Goal: Find specific page/section: Find specific page/section

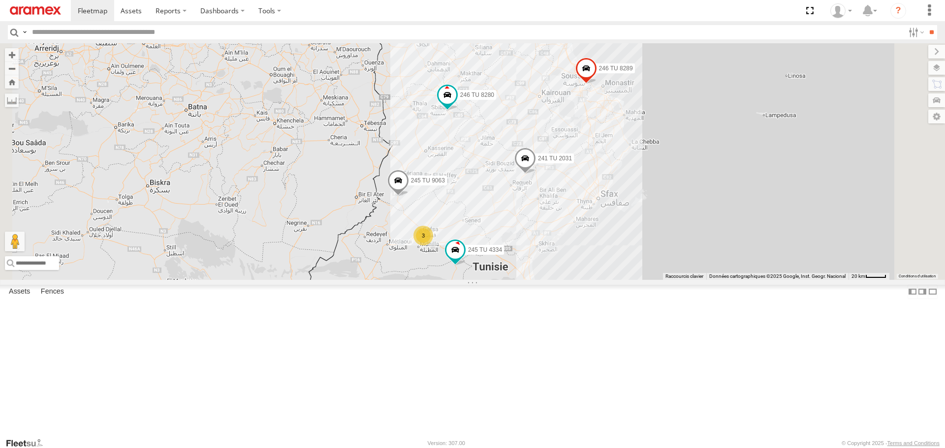
drag, startPoint x: 570, startPoint y: 256, endPoint x: 586, endPoint y: 280, distance: 29.7
click at [586, 279] on div "245 TU 4334 245 TU 9063 246 TU 8280 241 TU 2031 246 TU 8289 3" at bounding box center [472, 161] width 945 height 236
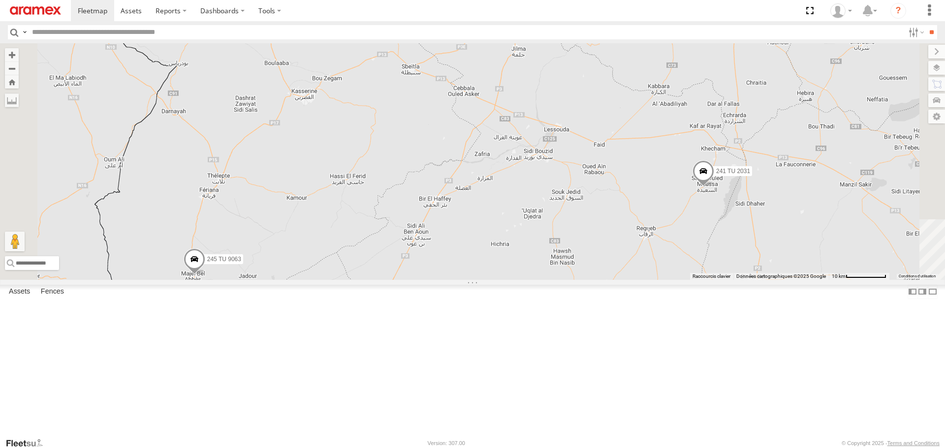
drag, startPoint x: 531, startPoint y: 337, endPoint x: 612, endPoint y: 164, distance: 191.7
click at [610, 169] on div "245 TU 4334 245 TU 9063 246 TU 8280 241 TU 2031 246 TU 8289" at bounding box center [472, 161] width 945 height 236
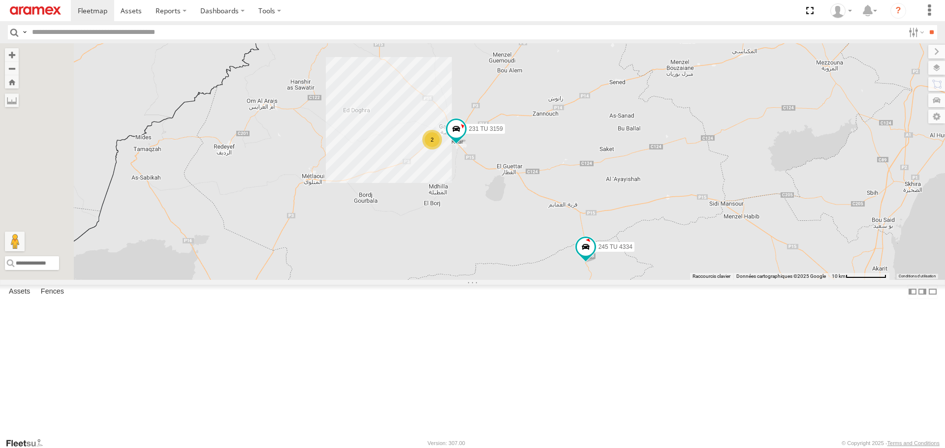
drag, startPoint x: 508, startPoint y: 134, endPoint x: 546, endPoint y: 248, distance: 119.6
click at [545, 246] on div "245 TU 4334 245 TU 9063 246 TU 8280 241 TU 2031 246 TU 8289 231 TU 3159 2" at bounding box center [472, 161] width 945 height 236
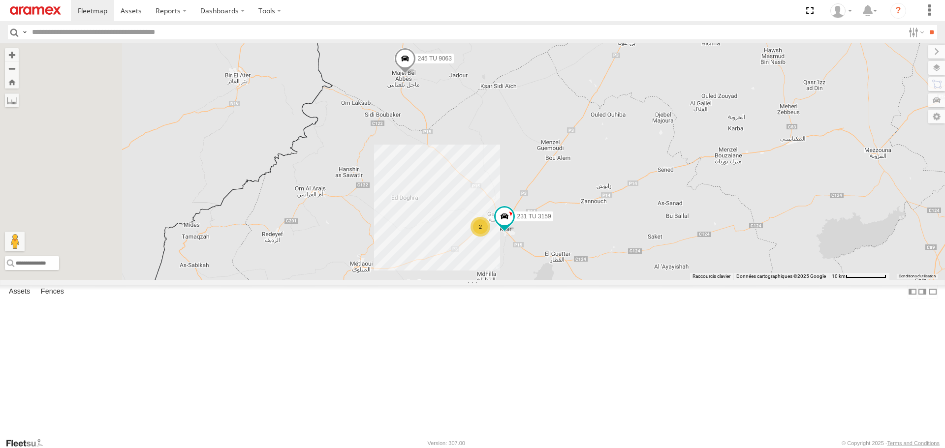
drag, startPoint x: 581, startPoint y: 254, endPoint x: 558, endPoint y: 170, distance: 86.8
click at [558, 172] on div "245 TU 4334 245 TU 9063 246 TU 8280 241 TU 2031 246 TU 8289 231 TU 3159 2" at bounding box center [472, 161] width 945 height 236
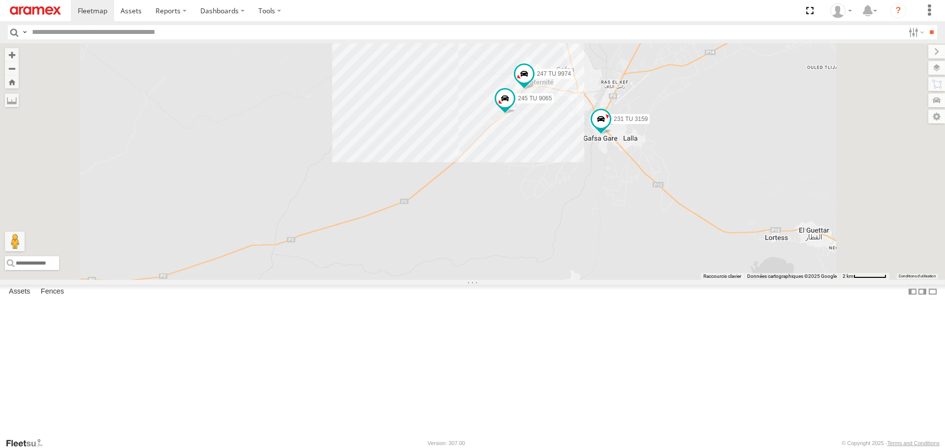
drag, startPoint x: 610, startPoint y: 141, endPoint x: 569, endPoint y: 197, distance: 69.7
click at [569, 197] on div "245 TU 4334 245 TU 9063 246 TU 8280 241 TU 2031 246 TU 8289 231 TU 3159 245 TU …" at bounding box center [472, 161] width 945 height 236
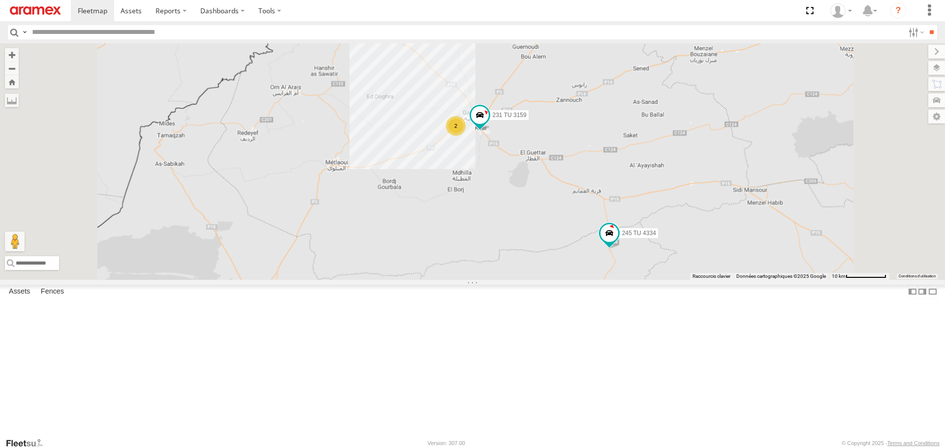
drag, startPoint x: 626, startPoint y: 151, endPoint x: 566, endPoint y: 237, distance: 105.6
click at [571, 228] on div "245 TU 4334 245 TU 9063 246 TU 8280 241 TU 2031 246 TU 8289 231 TU 3159 2" at bounding box center [472, 161] width 945 height 236
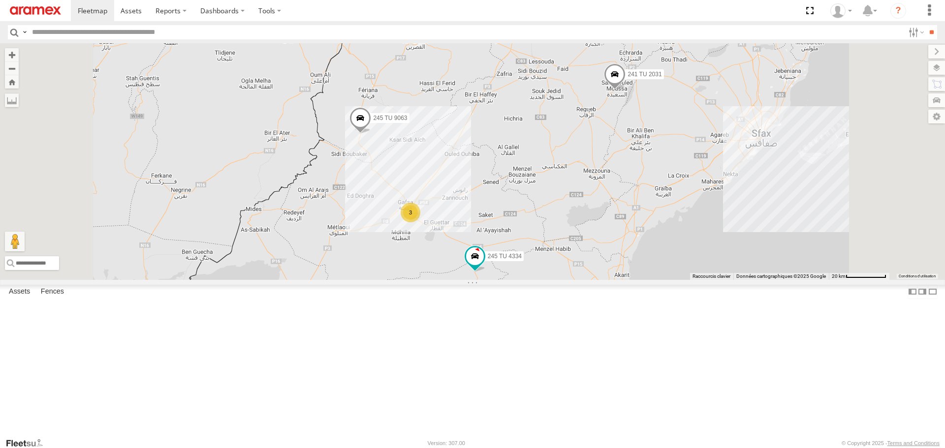
drag, startPoint x: 586, startPoint y: 198, endPoint x: 555, endPoint y: 235, distance: 48.6
click at [555, 235] on div "245 TU 4334 245 TU 9063 246 TU 8280 241 TU 2031 246 TU 8289 3" at bounding box center [472, 161] width 945 height 236
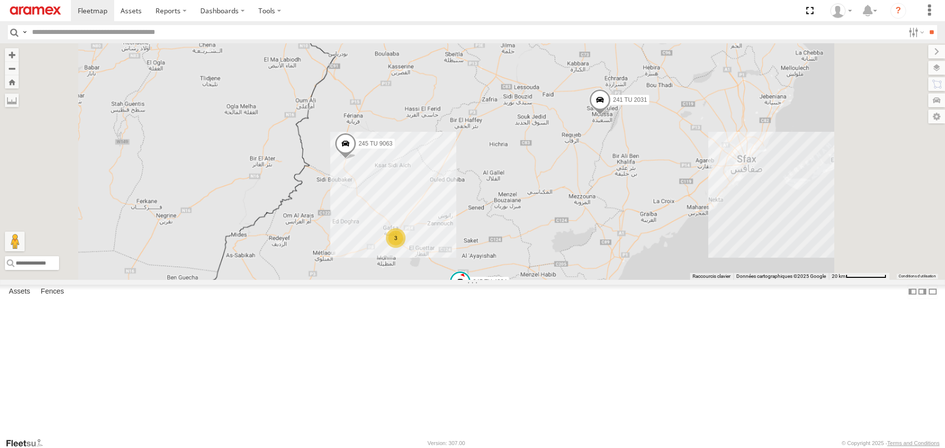
drag, startPoint x: 481, startPoint y: 352, endPoint x: 499, endPoint y: 274, distance: 80.4
click at [499, 274] on div "245 TU 4334 245 TU 9063 246 TU 8280 241 TU 2031 246 TU 8289 3" at bounding box center [472, 161] width 945 height 236
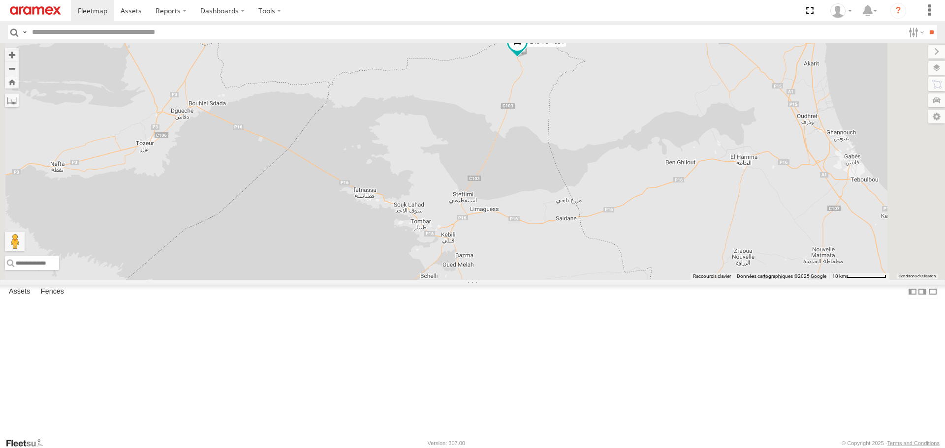
drag, startPoint x: 592, startPoint y: 161, endPoint x: 584, endPoint y: 239, distance: 77.7
click at [585, 233] on div "245 TU 4334 245 TU 9063 246 TU 8280 241 TU 2031 246 TU 8289" at bounding box center [472, 161] width 945 height 236
